Goal: Check status: Check status

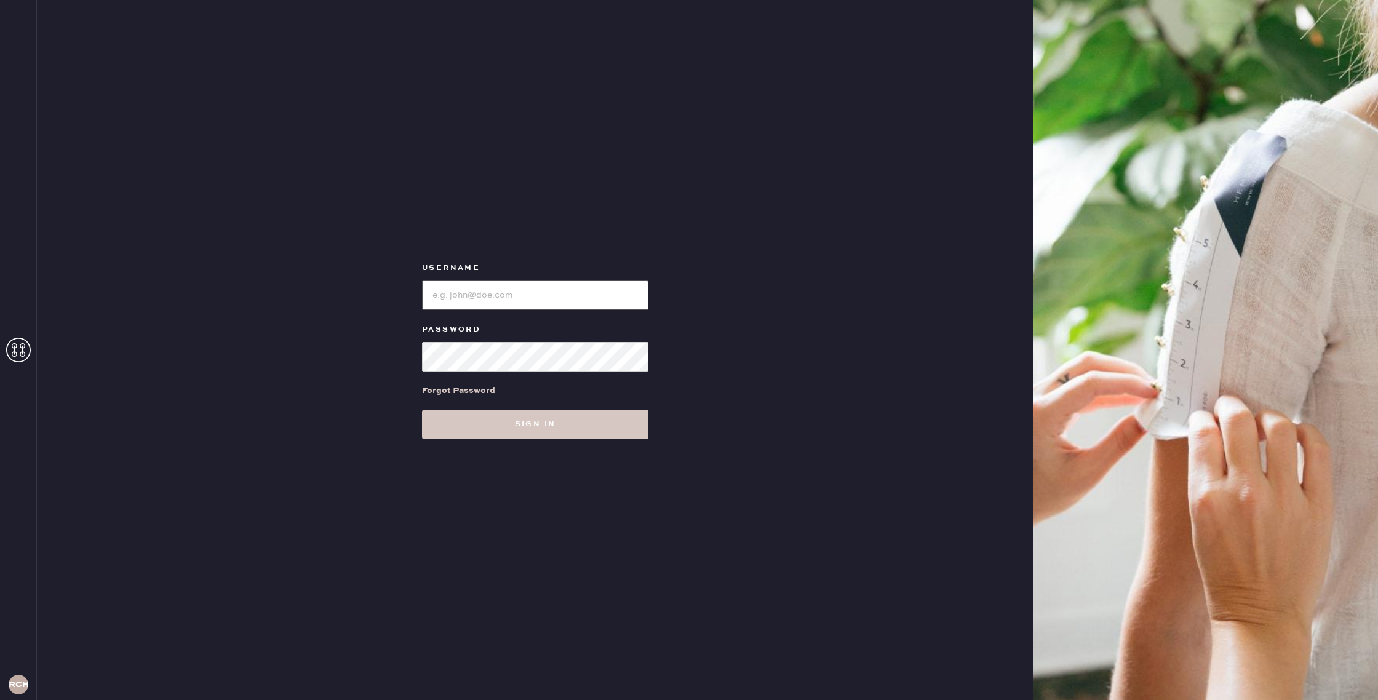
type input "reformationchestnuthill"
drag, startPoint x: 657, startPoint y: 419, endPoint x: 644, endPoint y: 423, distance: 13.4
click at [656, 419] on form "Username Password Forgot Password Sign in" at bounding box center [535, 350] width 246 height 178
click at [623, 428] on button "Sign in" at bounding box center [535, 425] width 226 height 30
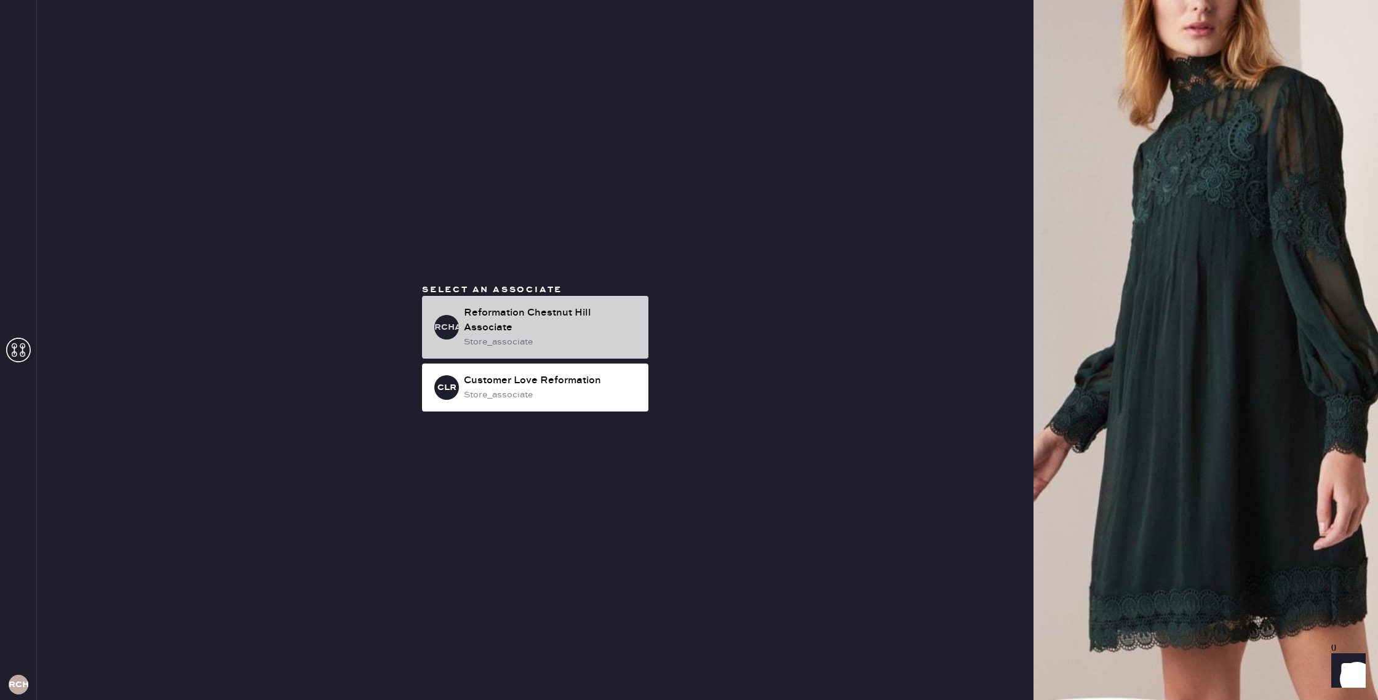
click at [543, 319] on div "Reformation Chestnut Hill Associate" at bounding box center [551, 321] width 175 height 30
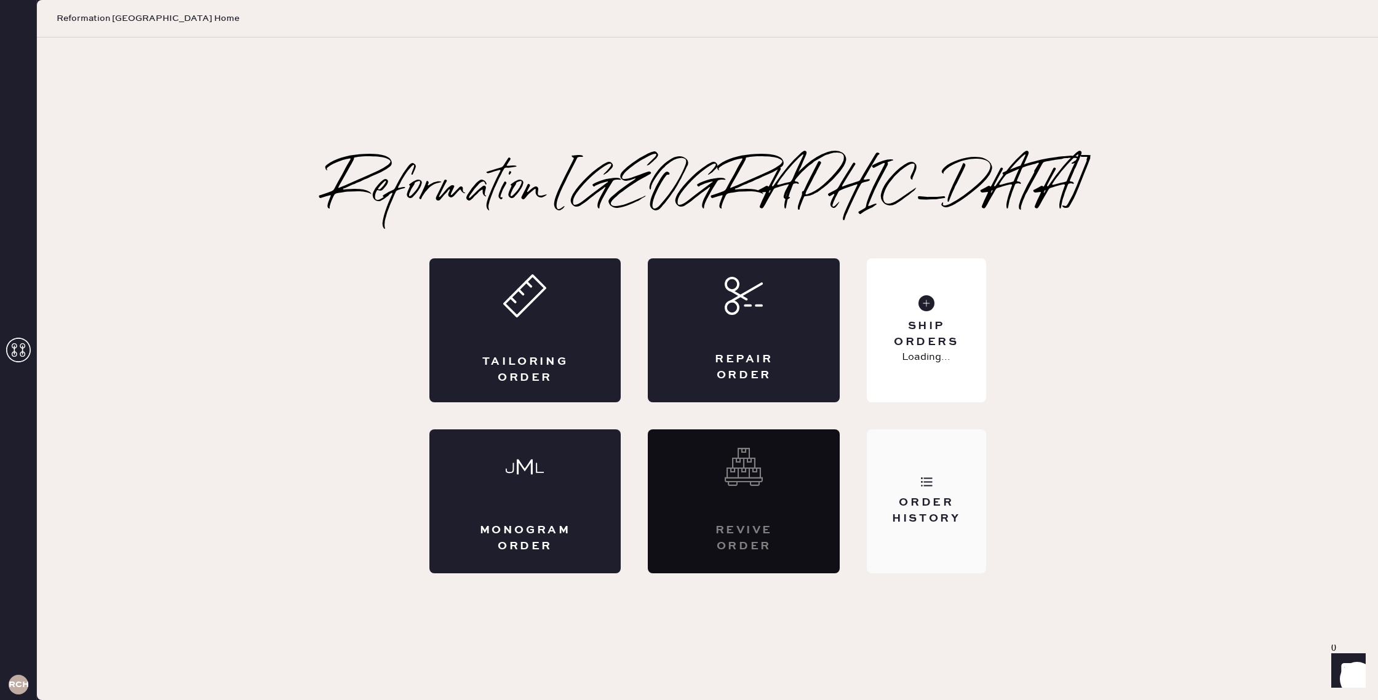
drag, startPoint x: 926, startPoint y: 518, endPoint x: 911, endPoint y: 514, distance: 16.0
click at [917, 515] on div "Order History" at bounding box center [926, 510] width 99 height 31
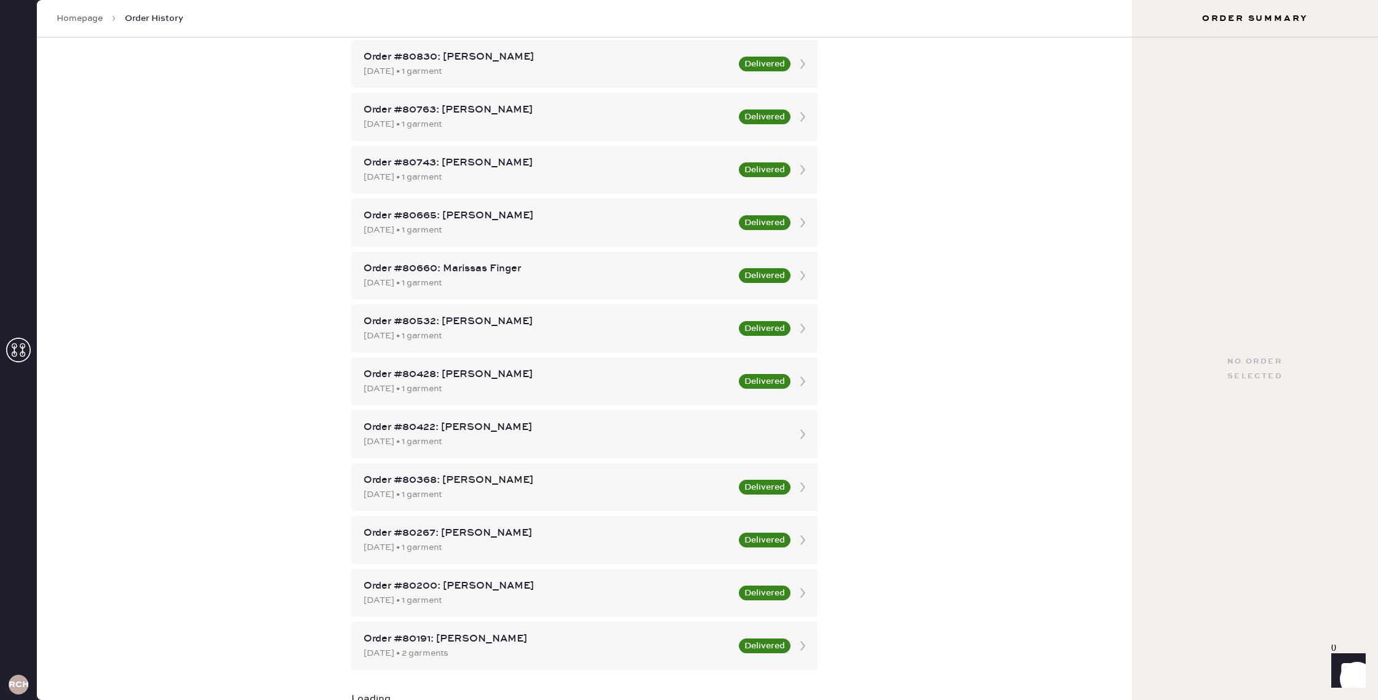
scroll to position [835, 0]
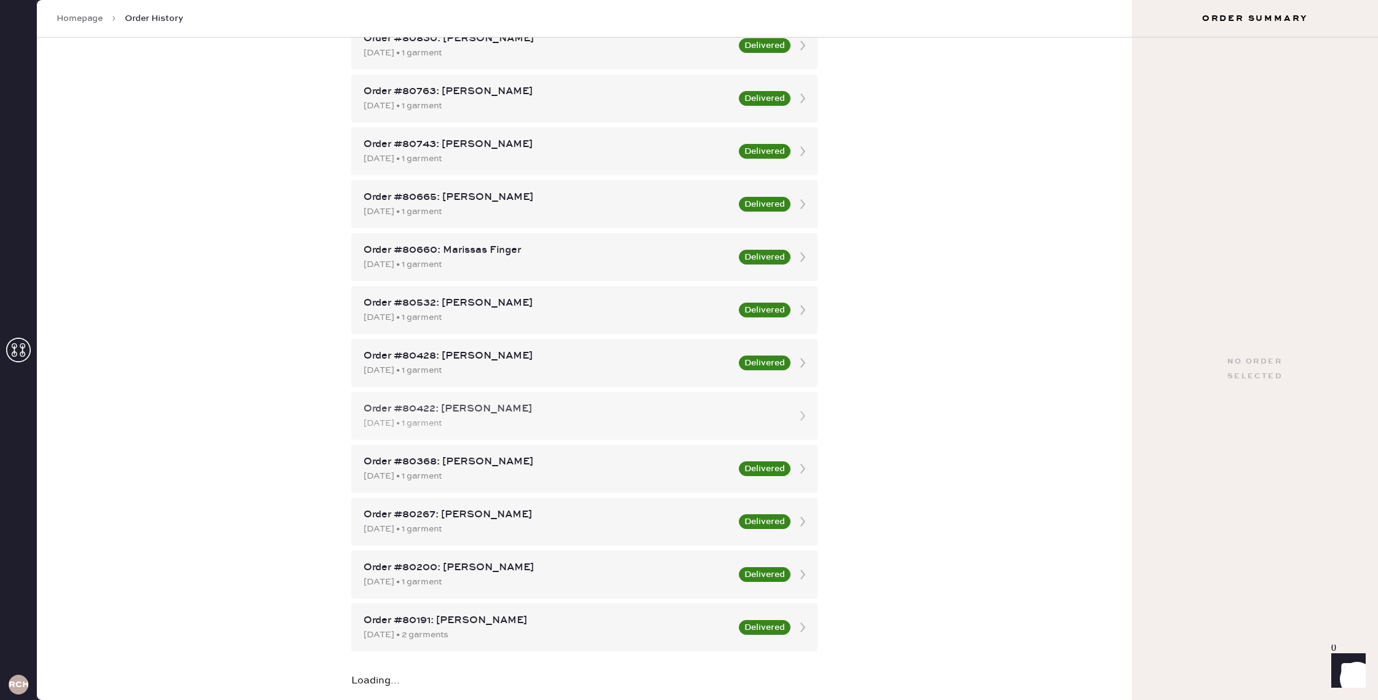
click at [531, 408] on div "Order #80422: [PERSON_NAME]" at bounding box center [574, 409] width 420 height 15
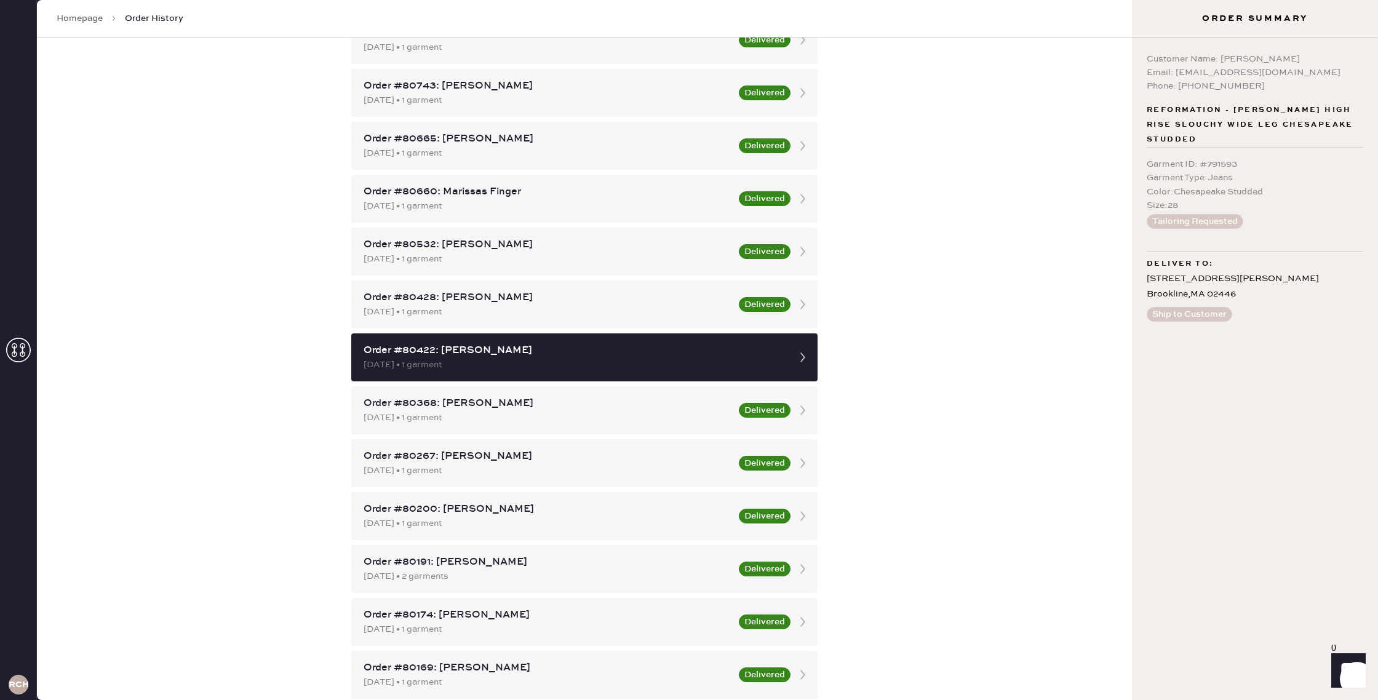
scroll to position [912, 0]
